Goal: Task Accomplishment & Management: Manage account settings

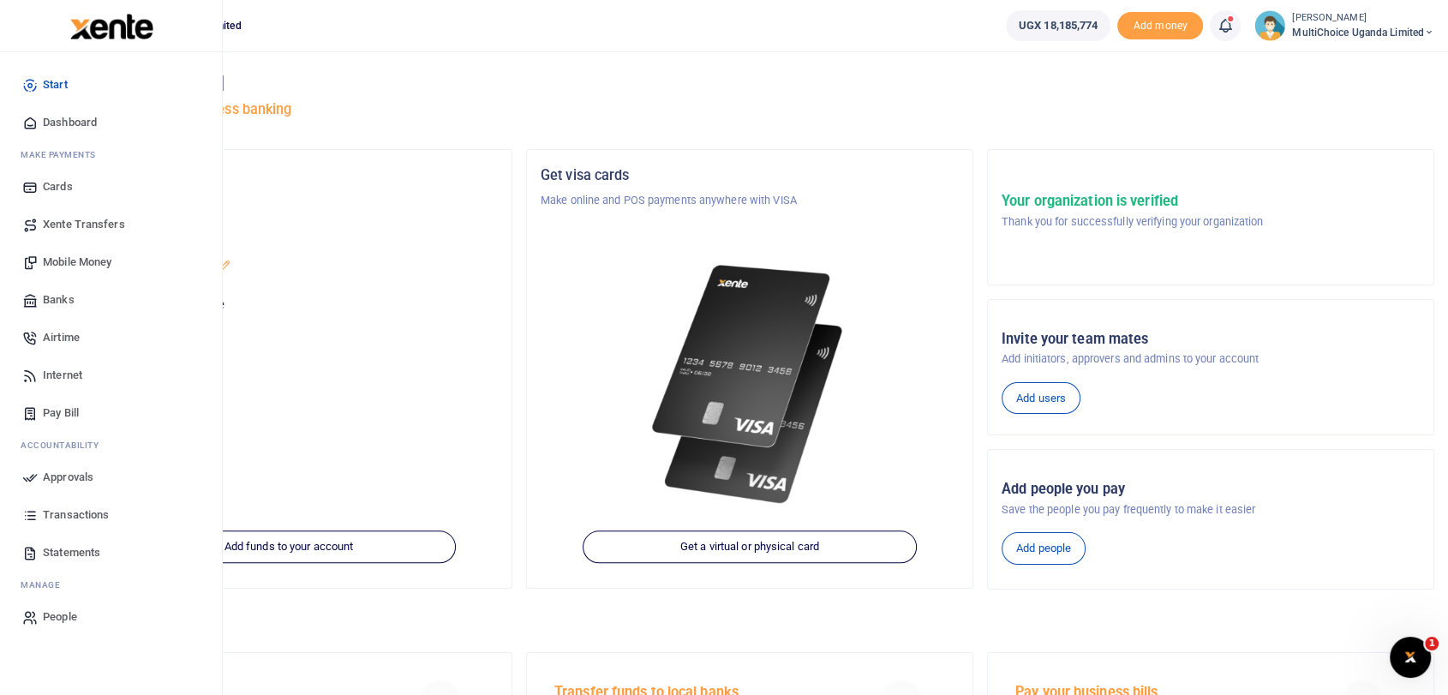
click at [47, 121] on span "Dashboard" at bounding box center [70, 122] width 54 height 17
click at [50, 118] on span "Dashboard" at bounding box center [70, 122] width 54 height 17
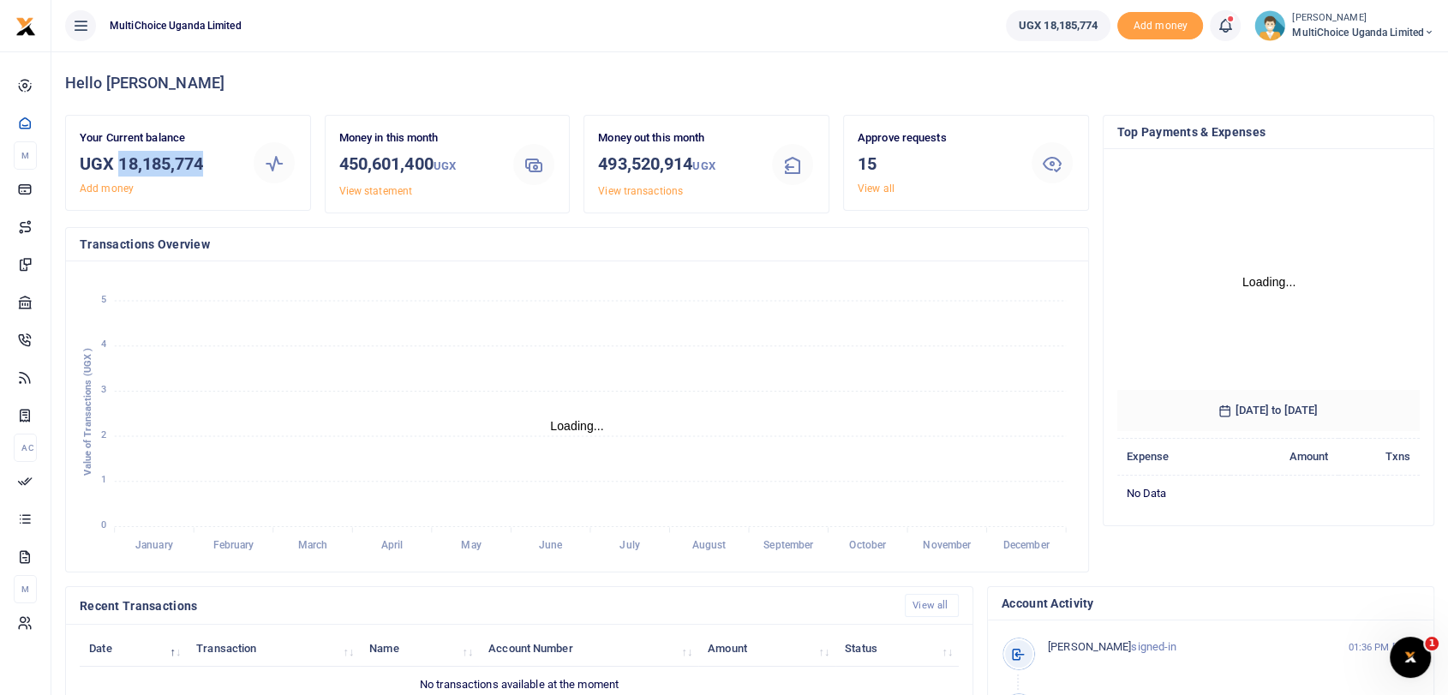
drag, startPoint x: 122, startPoint y: 162, endPoint x: 212, endPoint y: 164, distance: 90.0
click at [212, 164] on h3 "UGX 18,185,774" at bounding box center [159, 164] width 158 height 26
copy h3 "18,185,774"
drag, startPoint x: 864, startPoint y: 187, endPoint x: 869, endPoint y: 207, distance: 21.2
click at [864, 187] on link "View all" at bounding box center [875, 188] width 37 height 12
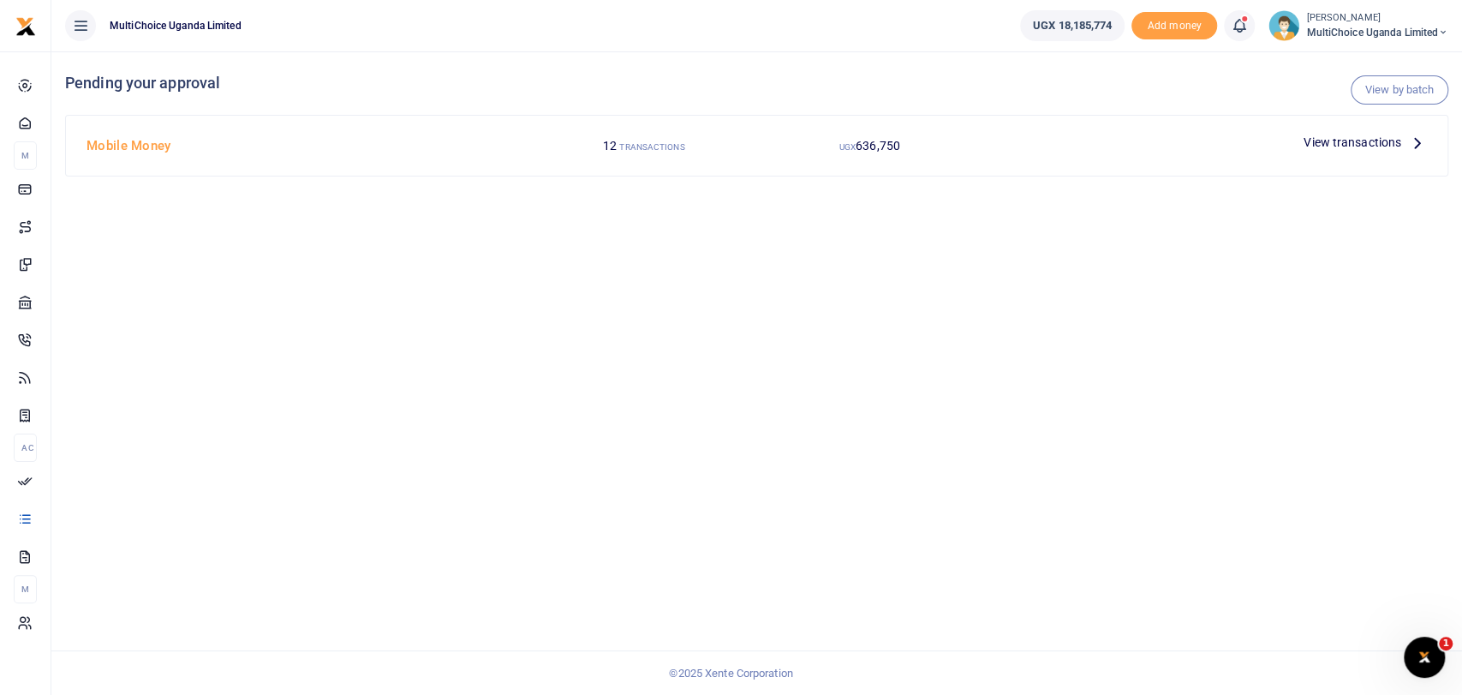
click at [1347, 134] on span "View transactions" at bounding box center [1353, 142] width 98 height 19
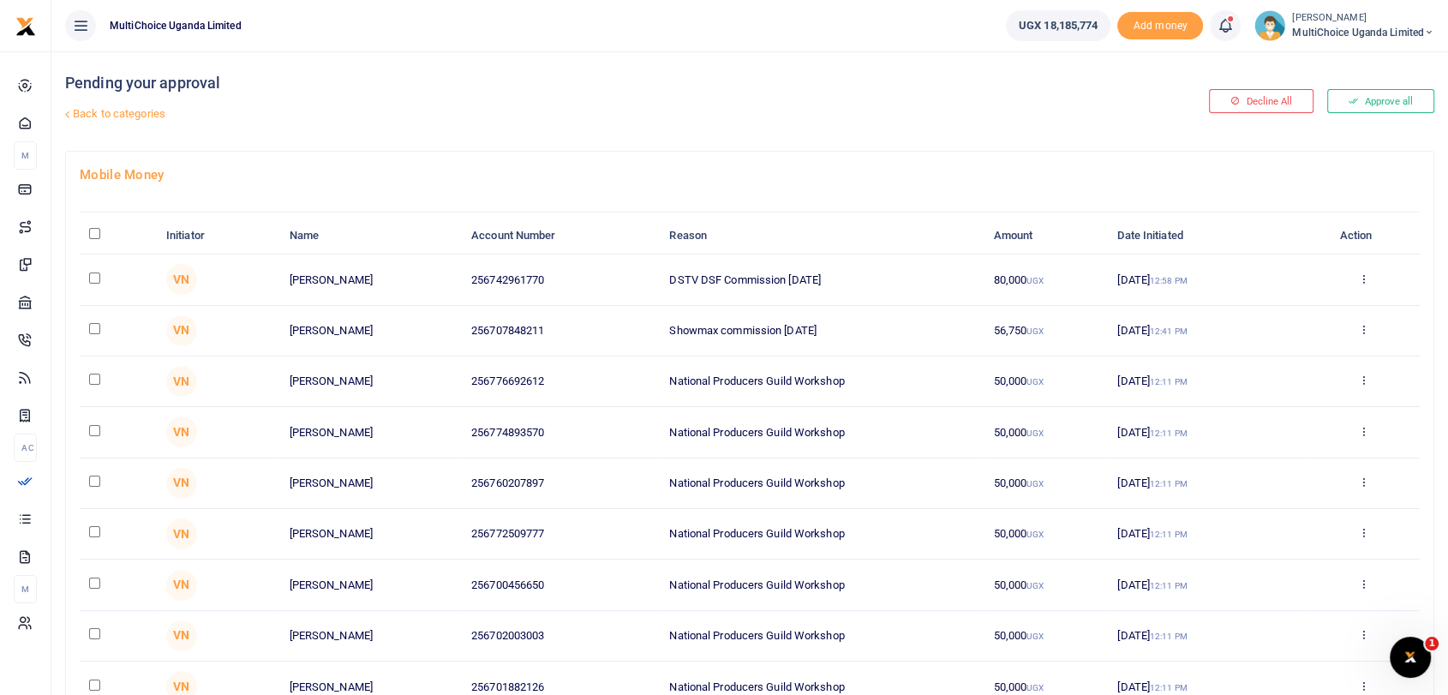
click at [93, 226] on th "\a \a : activate to sort column descending" at bounding box center [118, 236] width 77 height 37
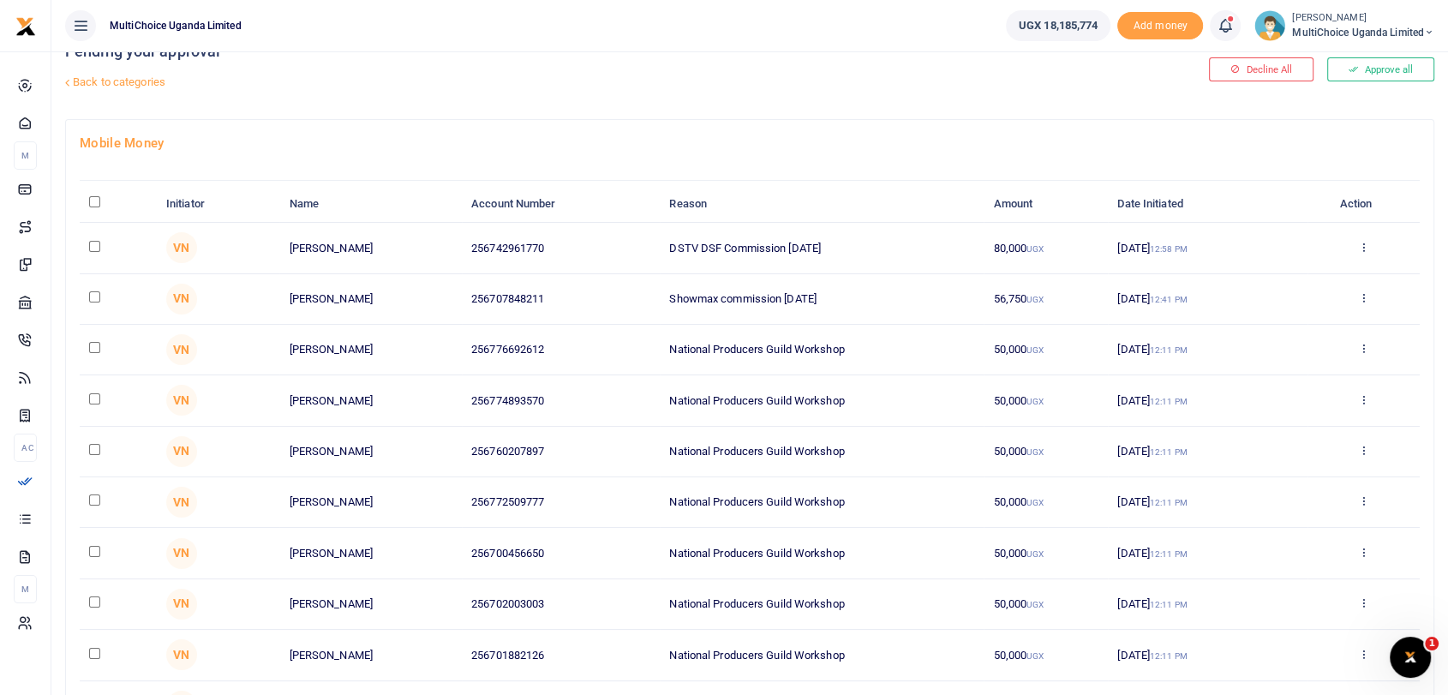
scroll to position [34, 0]
click at [1362, 296] on icon at bounding box center [1363, 295] width 11 height 12
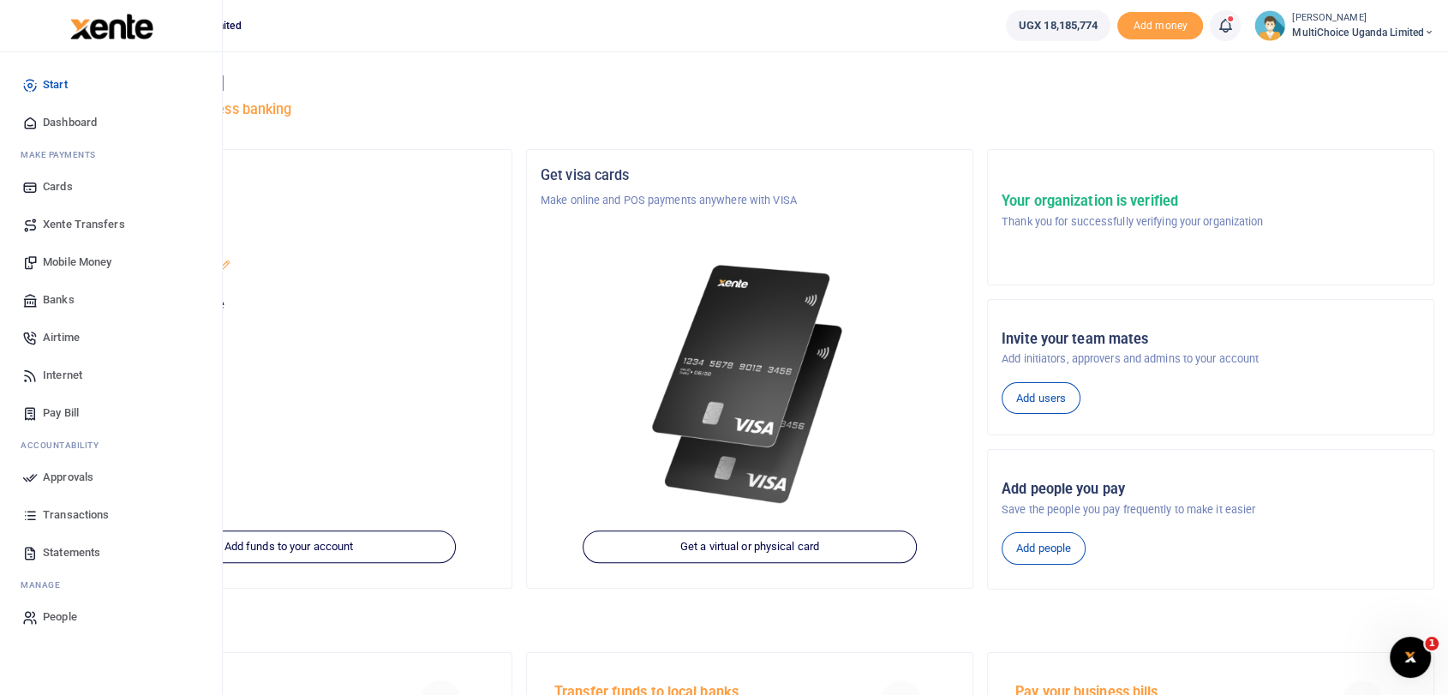
click at [69, 119] on span "Dashboard" at bounding box center [70, 122] width 54 height 17
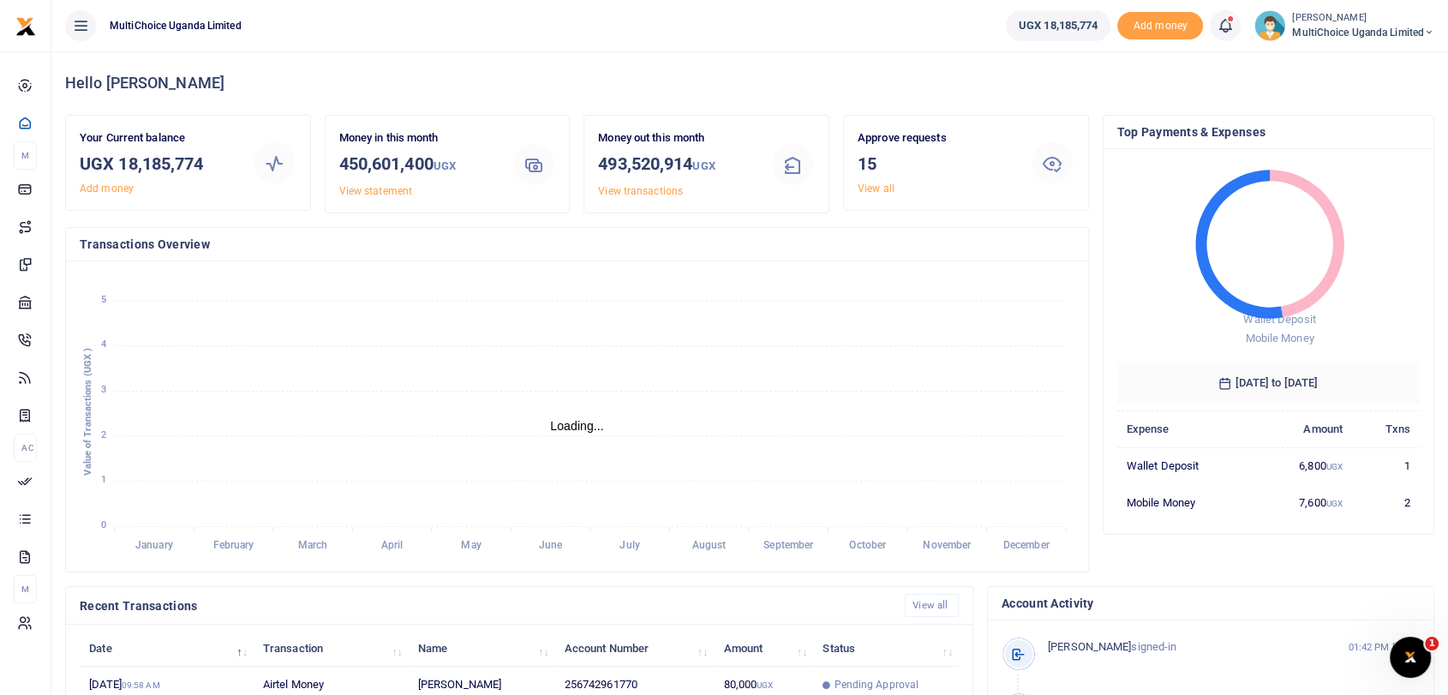
scroll to position [15, 15]
click at [885, 192] on link "View all" at bounding box center [875, 188] width 37 height 12
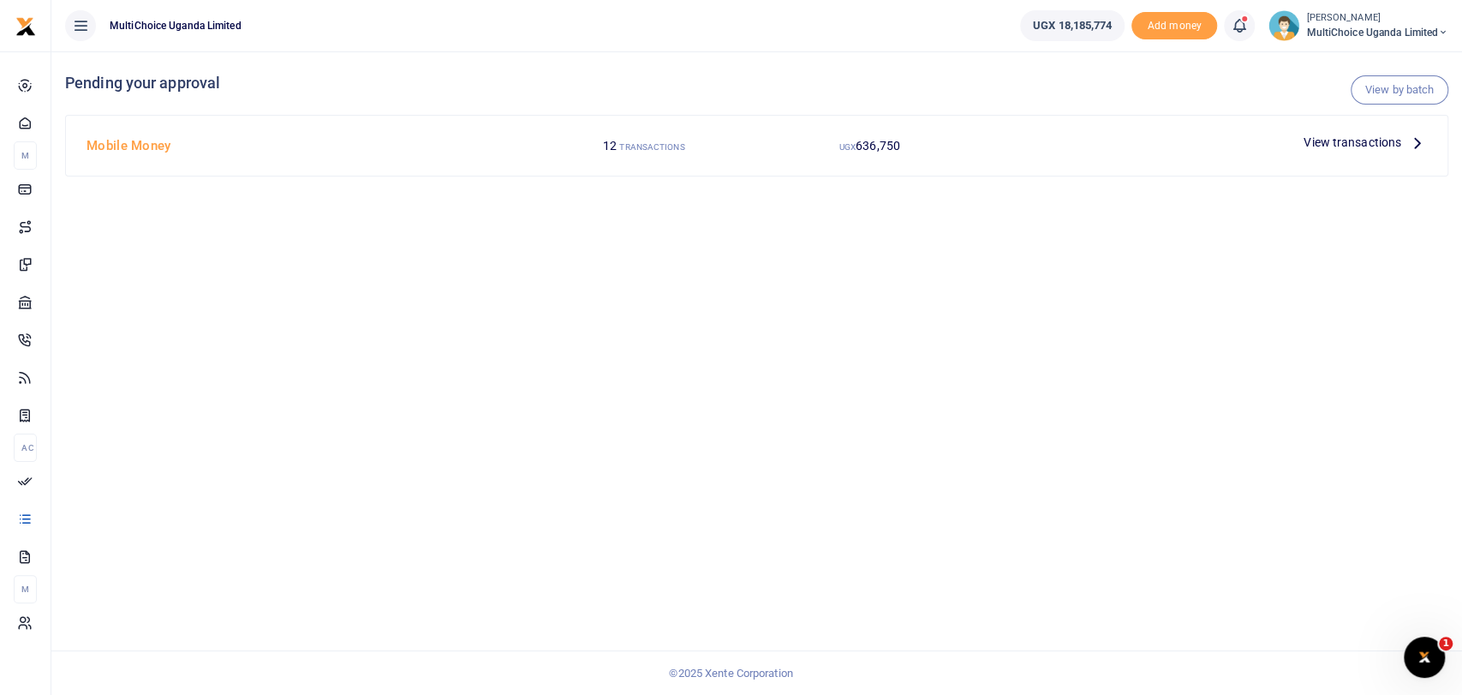
click at [1381, 146] on span "View transactions" at bounding box center [1353, 142] width 98 height 19
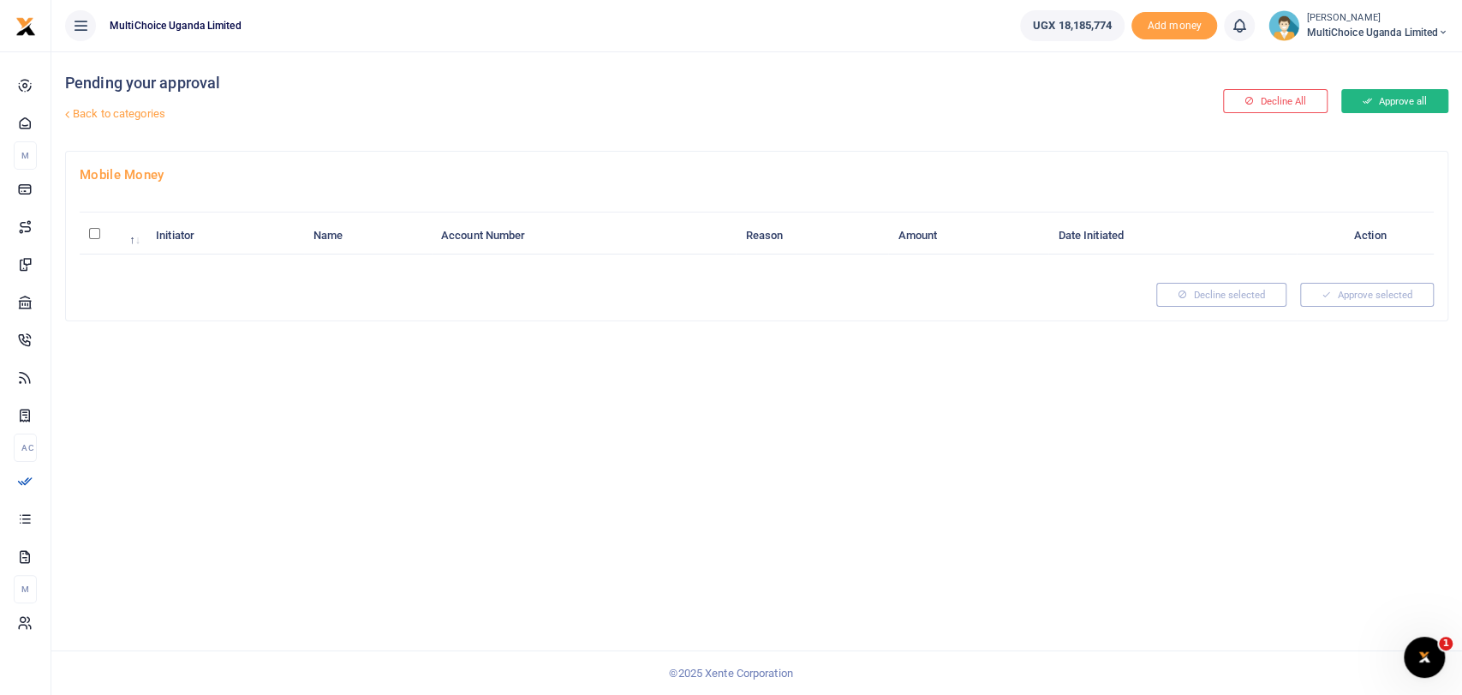
click at [1388, 99] on button "Approve all" at bounding box center [1394, 101] width 107 height 24
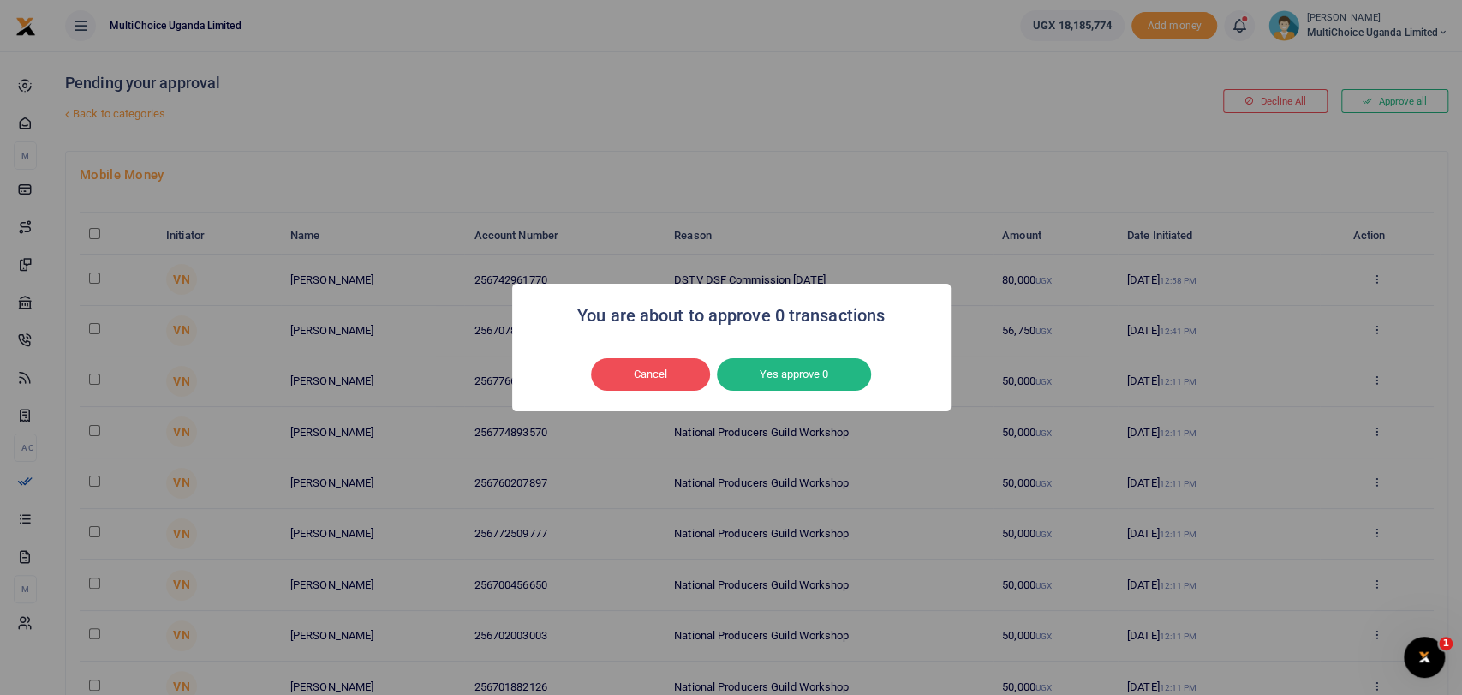
click at [883, 142] on div "You are about to approve 0 transactions × Cancel No Yes approve 0" at bounding box center [731, 347] width 1462 height 695
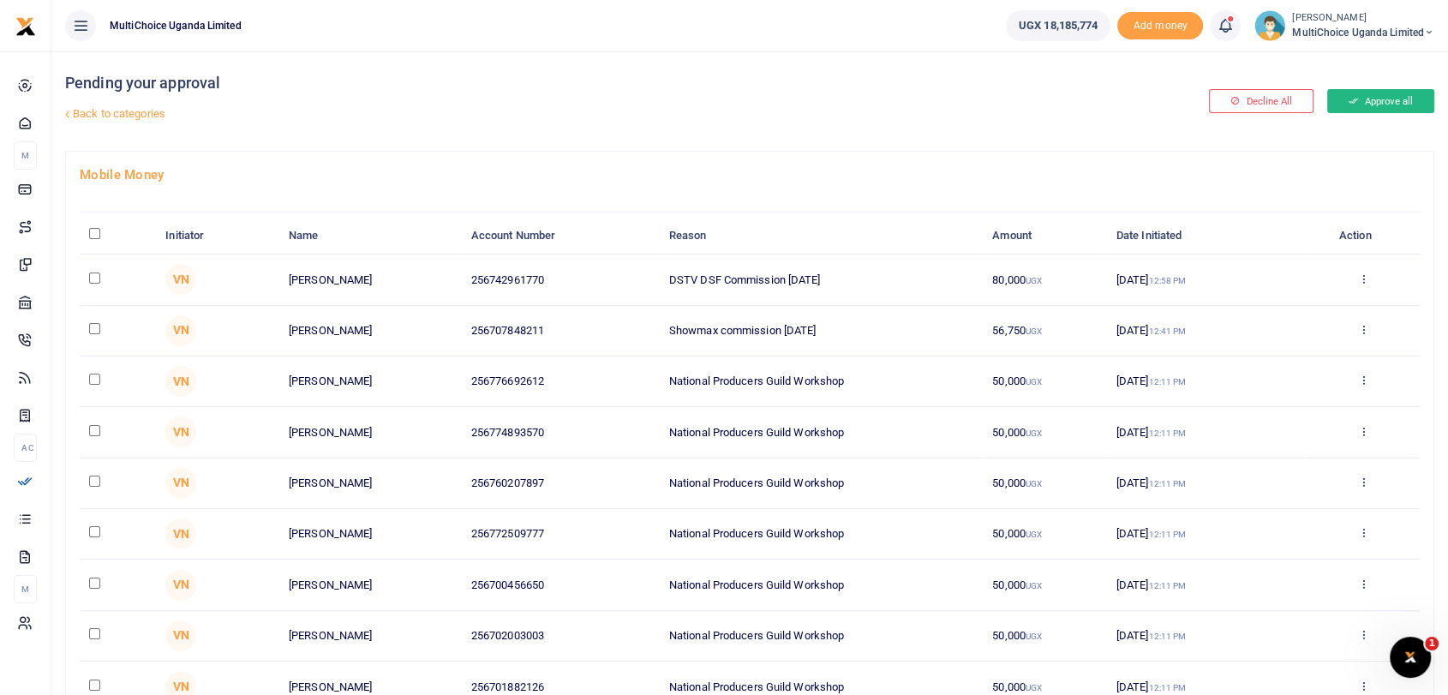
click at [1391, 92] on button "Approve all" at bounding box center [1380, 101] width 107 height 24
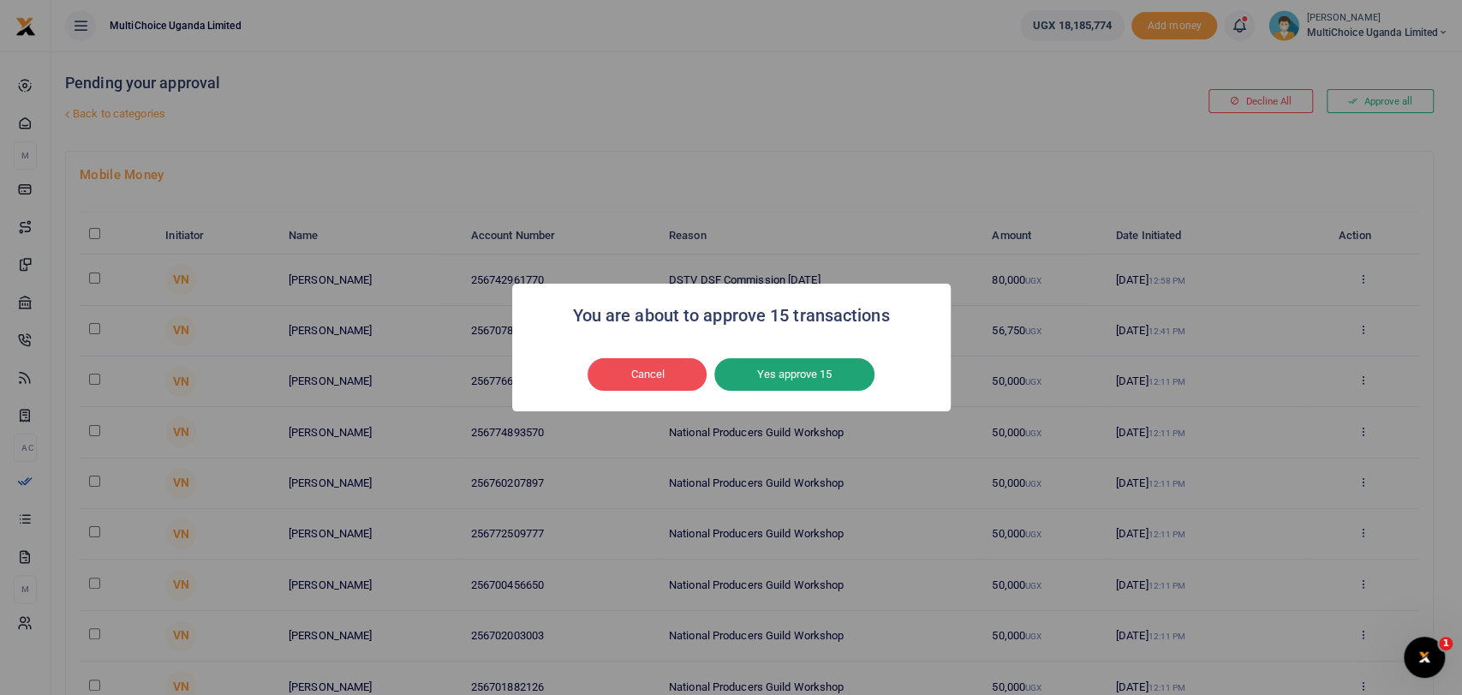
click at [793, 373] on button "Yes approve 15" at bounding box center [794, 374] width 160 height 33
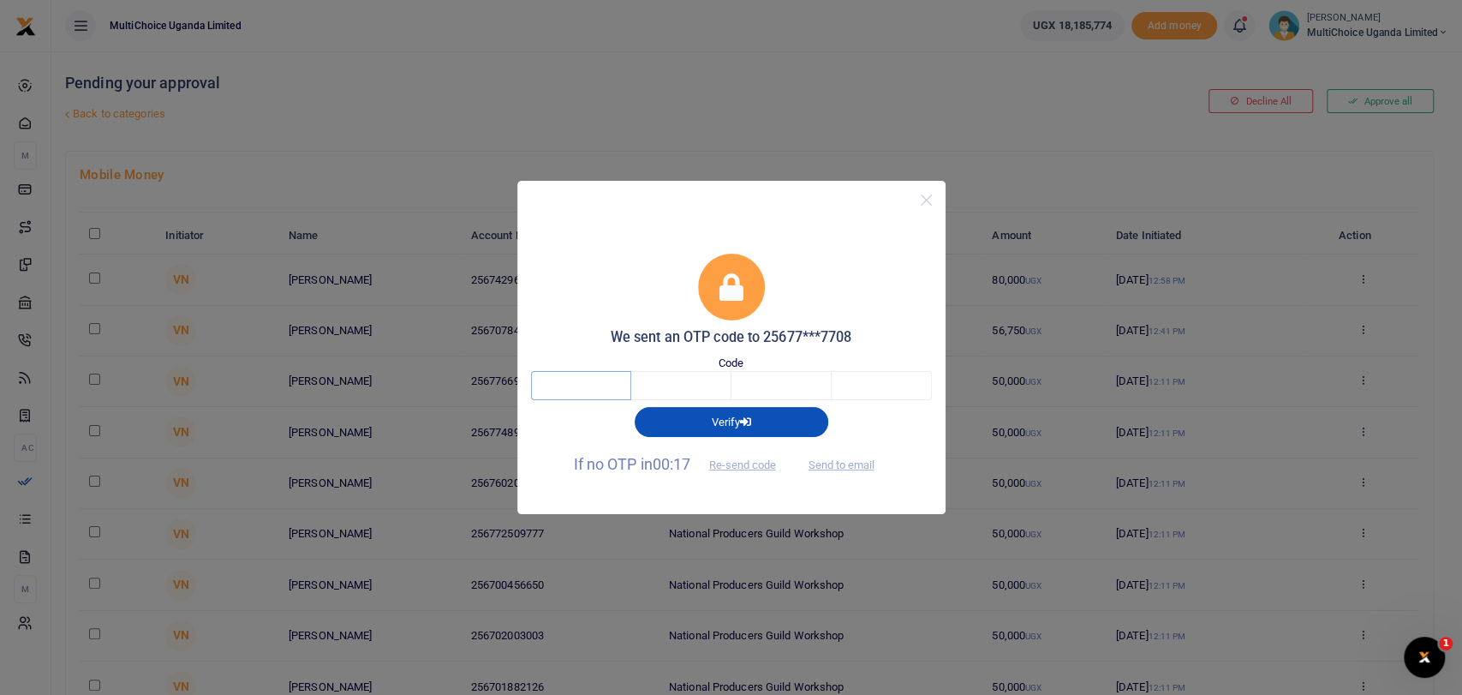
click at [583, 388] on input "text" at bounding box center [581, 385] width 100 height 29
type input "2"
type input "1"
type input "9"
type input "3"
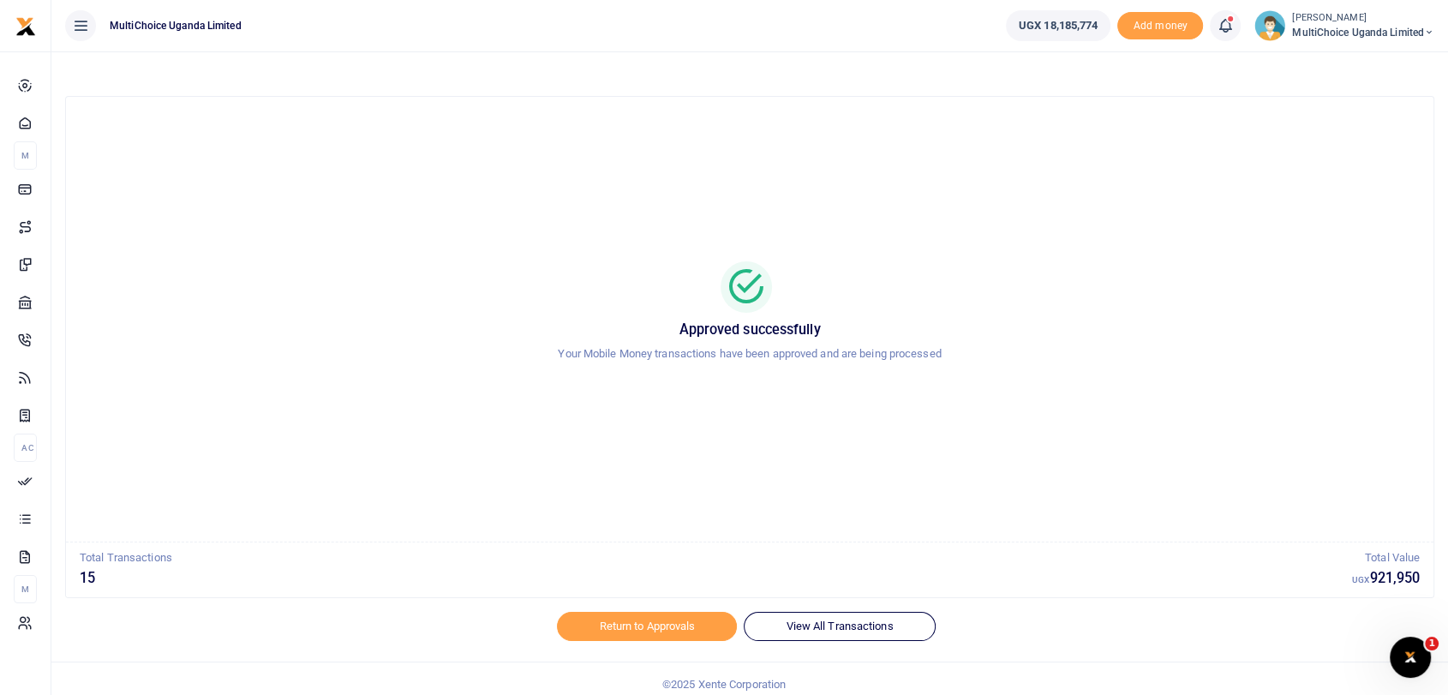
click at [1314, 21] on small "[PERSON_NAME]" at bounding box center [1363, 18] width 142 height 15
click at [1356, 72] on link "Switch accounts" at bounding box center [1356, 63] width 150 height 24
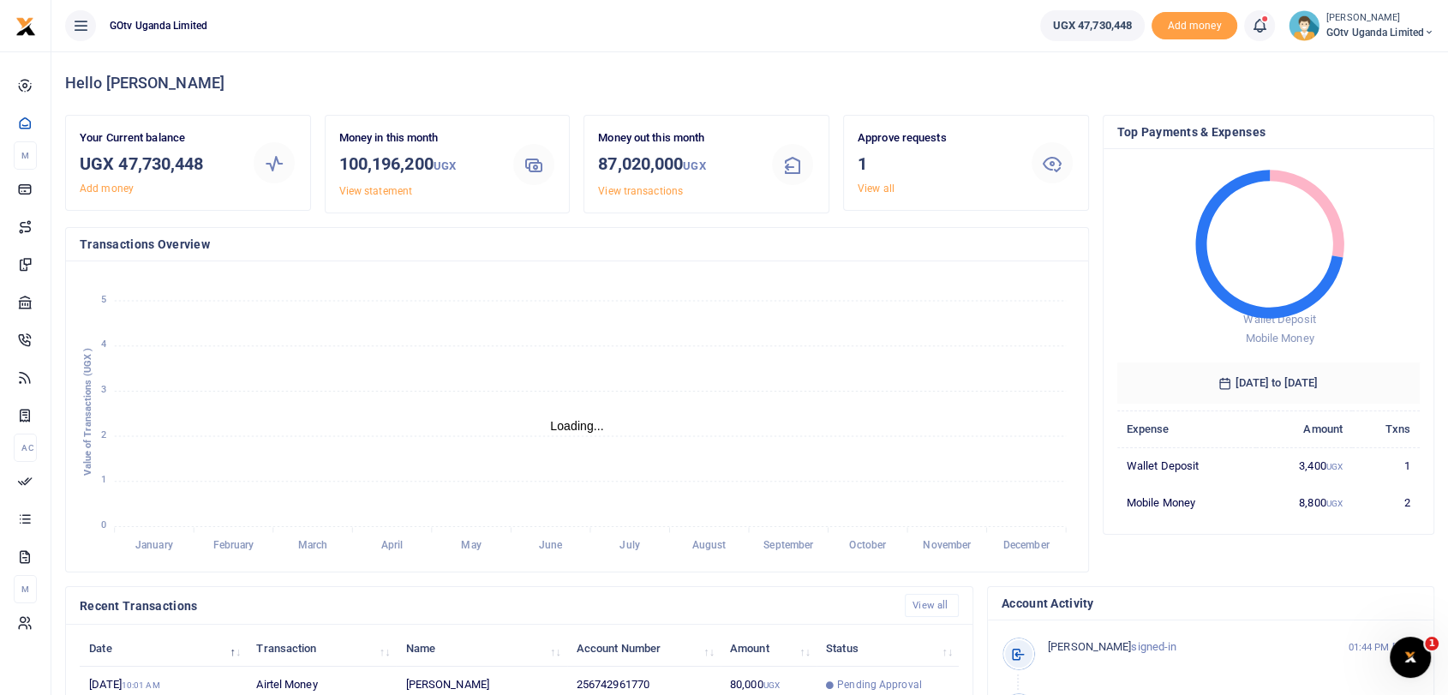
scroll to position [15, 15]
drag, startPoint x: 117, startPoint y: 157, endPoint x: 271, endPoint y: 167, distance: 154.5
click at [271, 167] on div "Your Current balance UGX 47,730,448 Add money" at bounding box center [188, 162] width 230 height 67
click at [173, 165] on h3 "UGX 47,730,448" at bounding box center [159, 164] width 158 height 26
drag, startPoint x: 122, startPoint y: 165, endPoint x: 248, endPoint y: 173, distance: 126.2
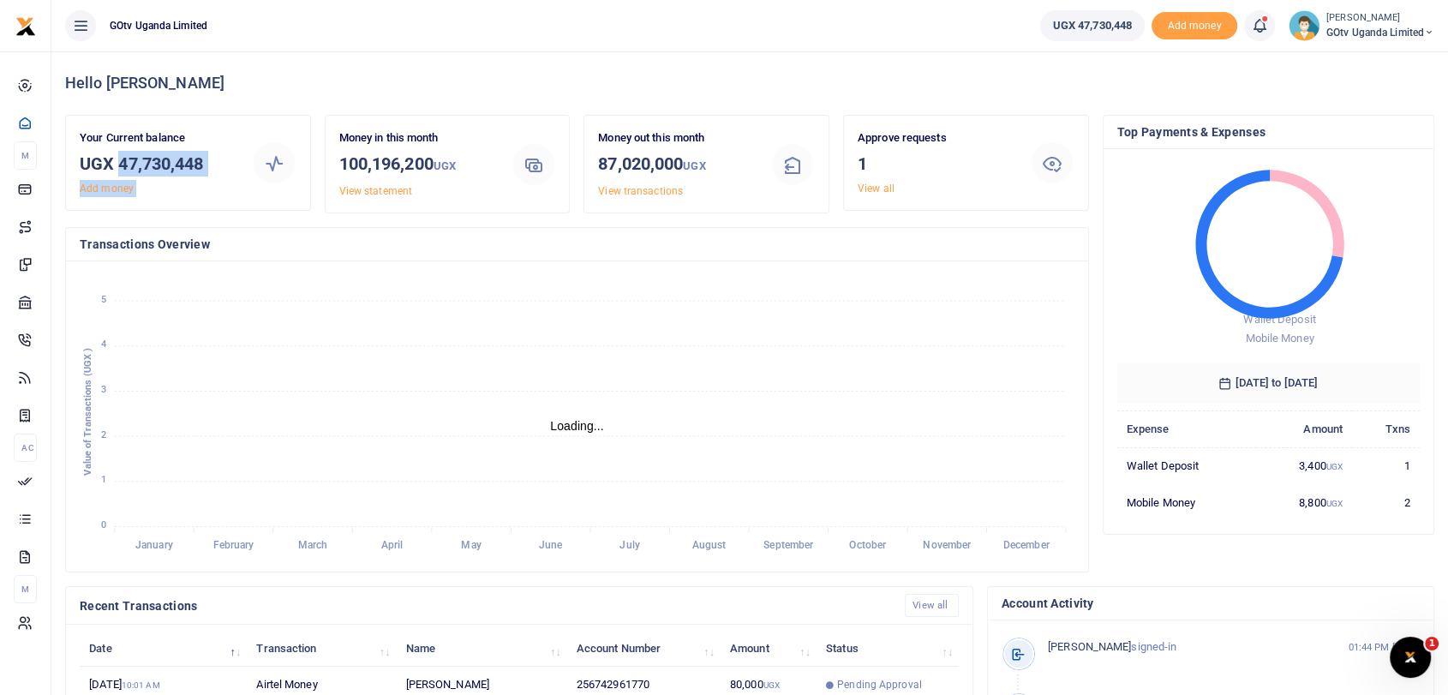
click at [248, 173] on div "Your Current balance UGX 47,730,448 Add money" at bounding box center [188, 162] width 230 height 67
click at [200, 170] on h3 "UGX 47,730,448" at bounding box center [159, 164] width 158 height 26
drag, startPoint x: 128, startPoint y: 161, endPoint x: 204, endPoint y: 169, distance: 76.6
click at [204, 169] on h3 "UGX 47,730,448" at bounding box center [159, 164] width 158 height 26
copy h3 "47,730,448"
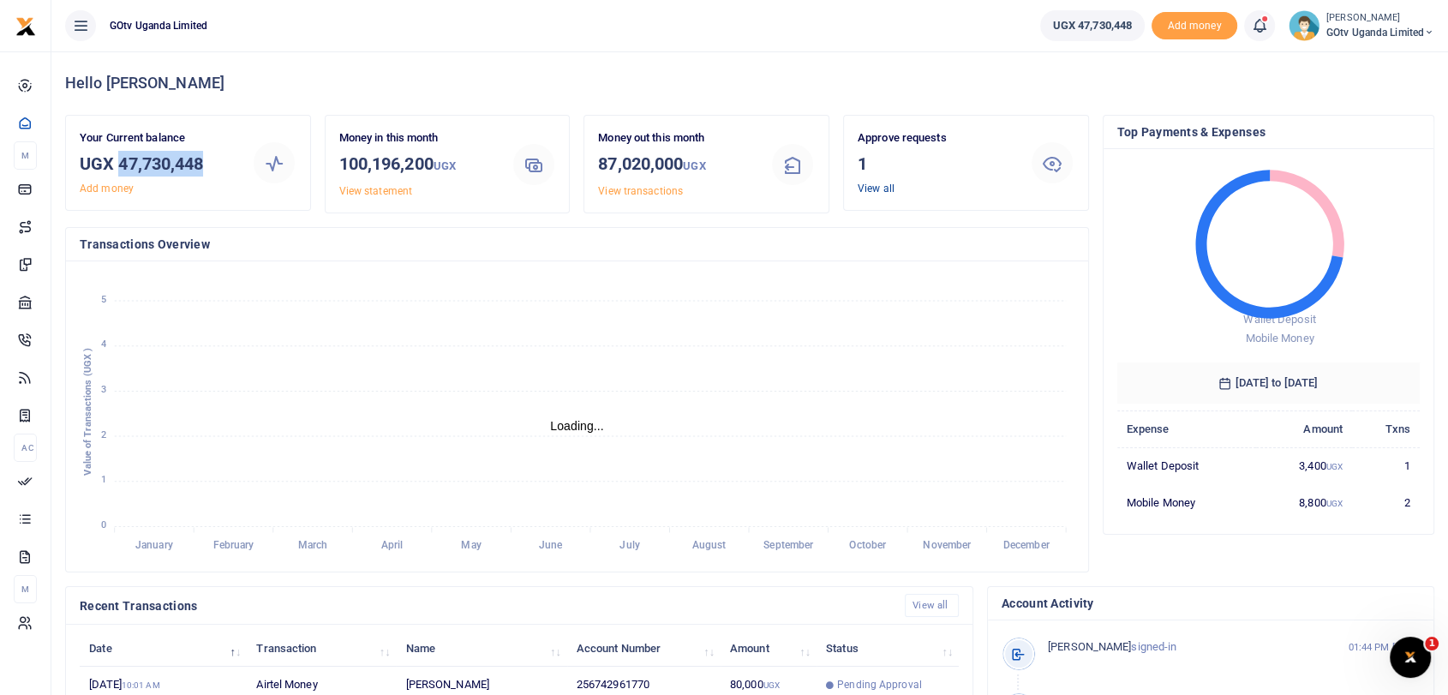
click at [888, 187] on link "View all" at bounding box center [875, 188] width 37 height 12
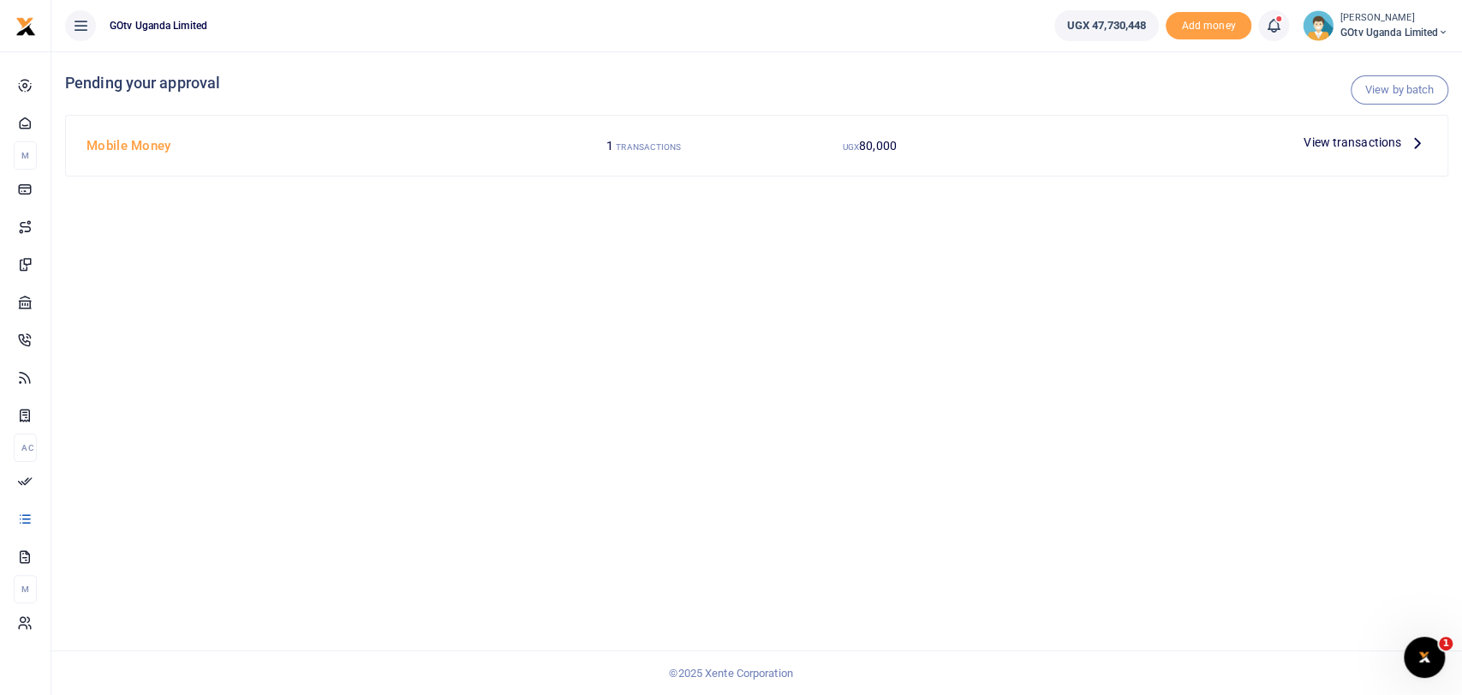
click at [1359, 140] on span "View transactions" at bounding box center [1353, 142] width 98 height 19
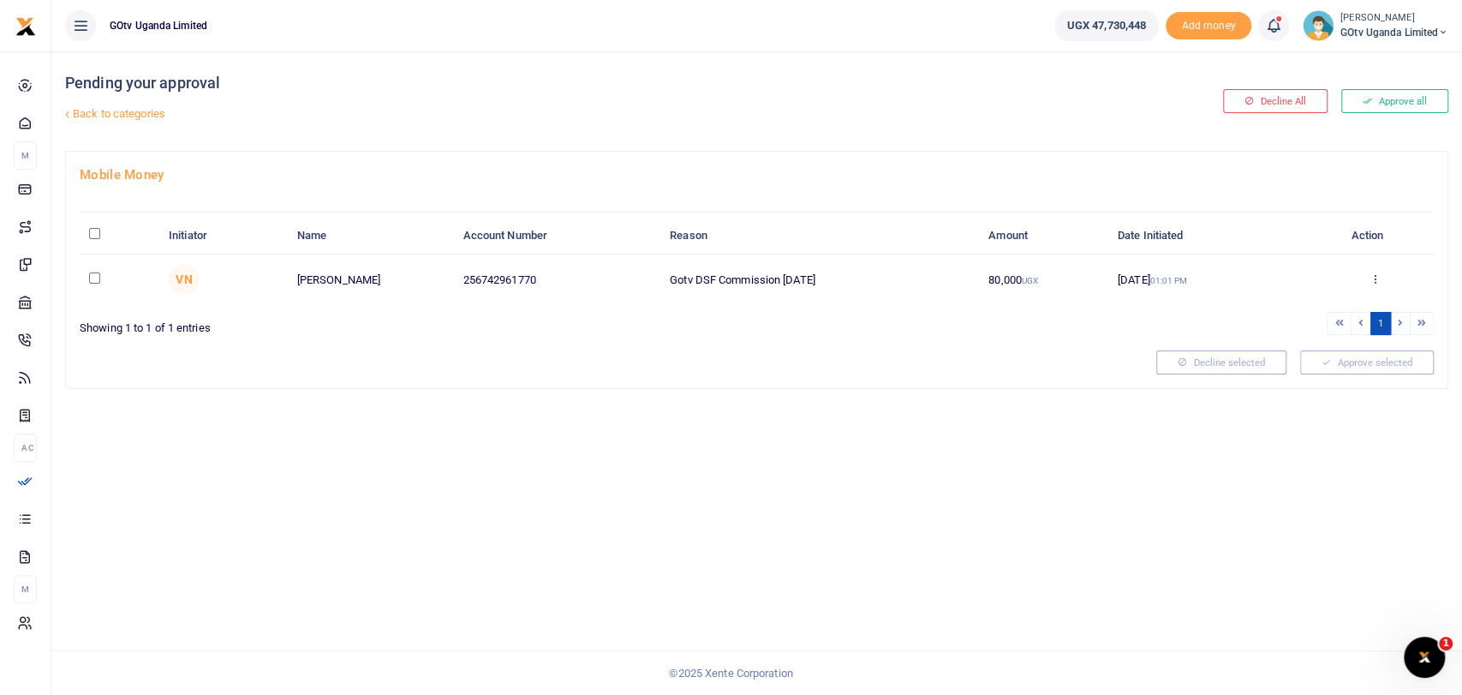
click at [1383, 98] on button "Approve all" at bounding box center [1394, 101] width 107 height 24
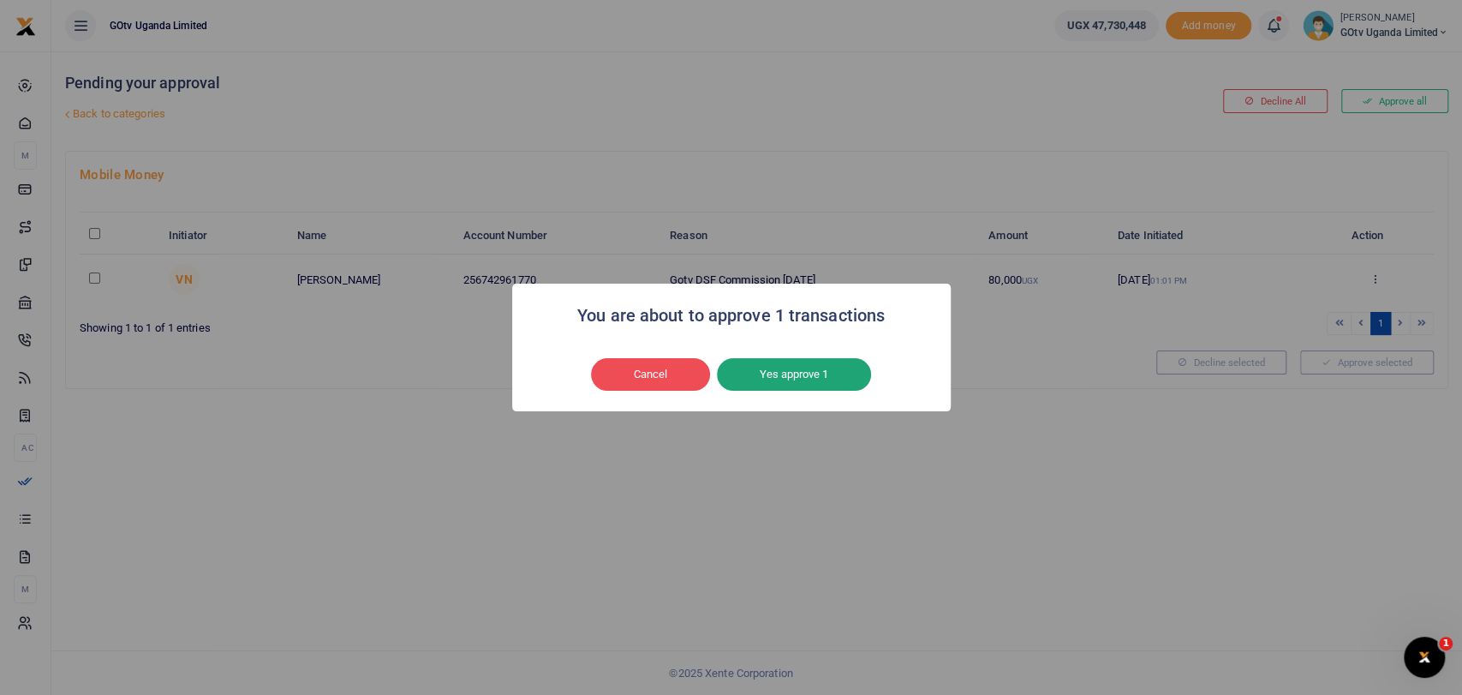
click at [750, 372] on button "Yes approve 1" at bounding box center [794, 374] width 154 height 33
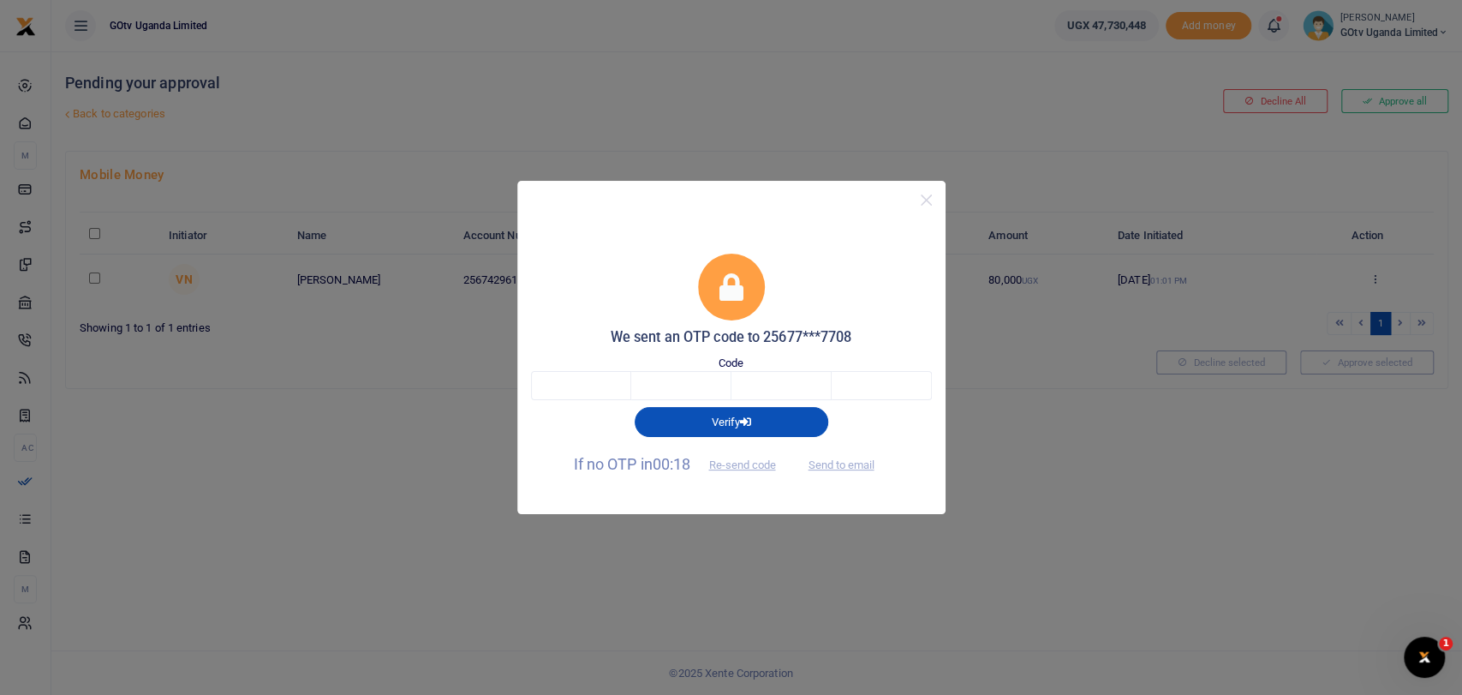
click at [571, 408] on div "Verify" at bounding box center [731, 418] width 415 height 36
click at [577, 385] on input "text" at bounding box center [581, 385] width 100 height 29
click at [583, 384] on input "text" at bounding box center [581, 385] width 100 height 29
type input "5"
type input "3"
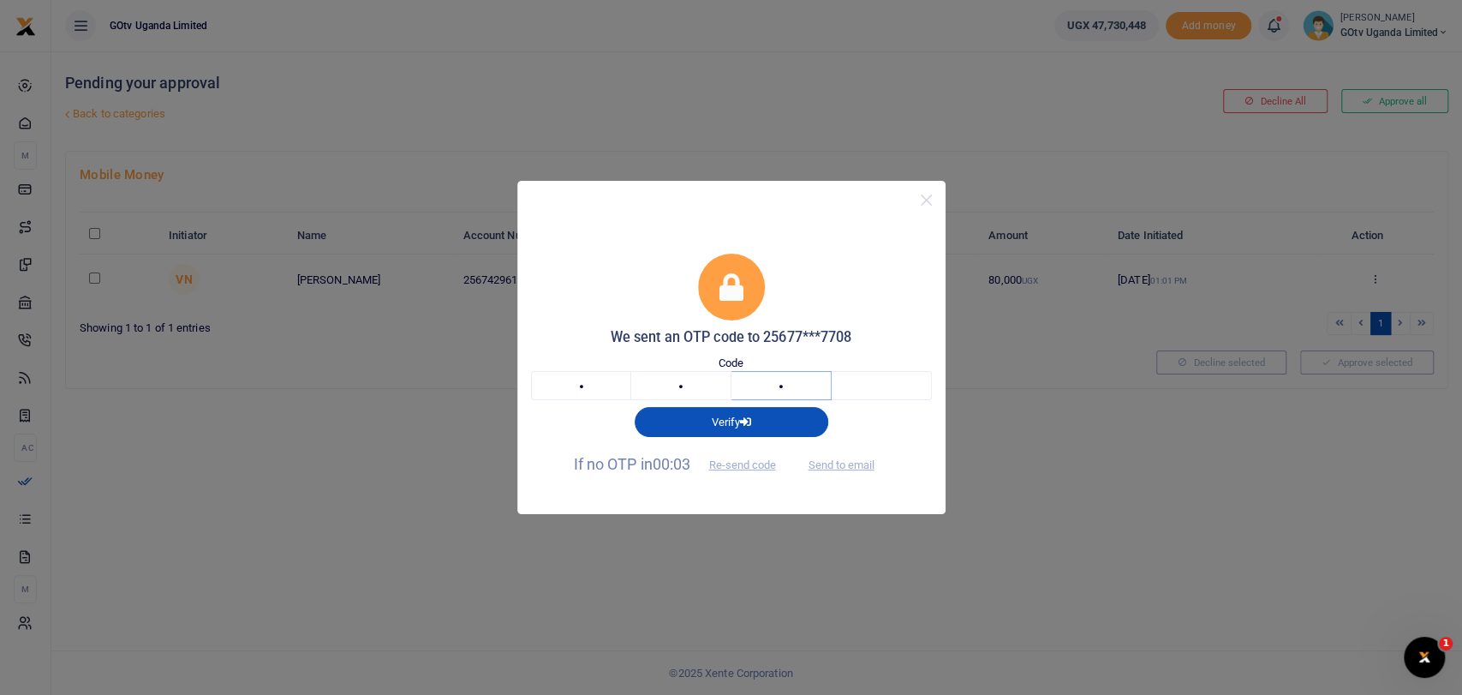
type input "9"
type input "4"
